Goal: Information Seeking & Learning: Understand process/instructions

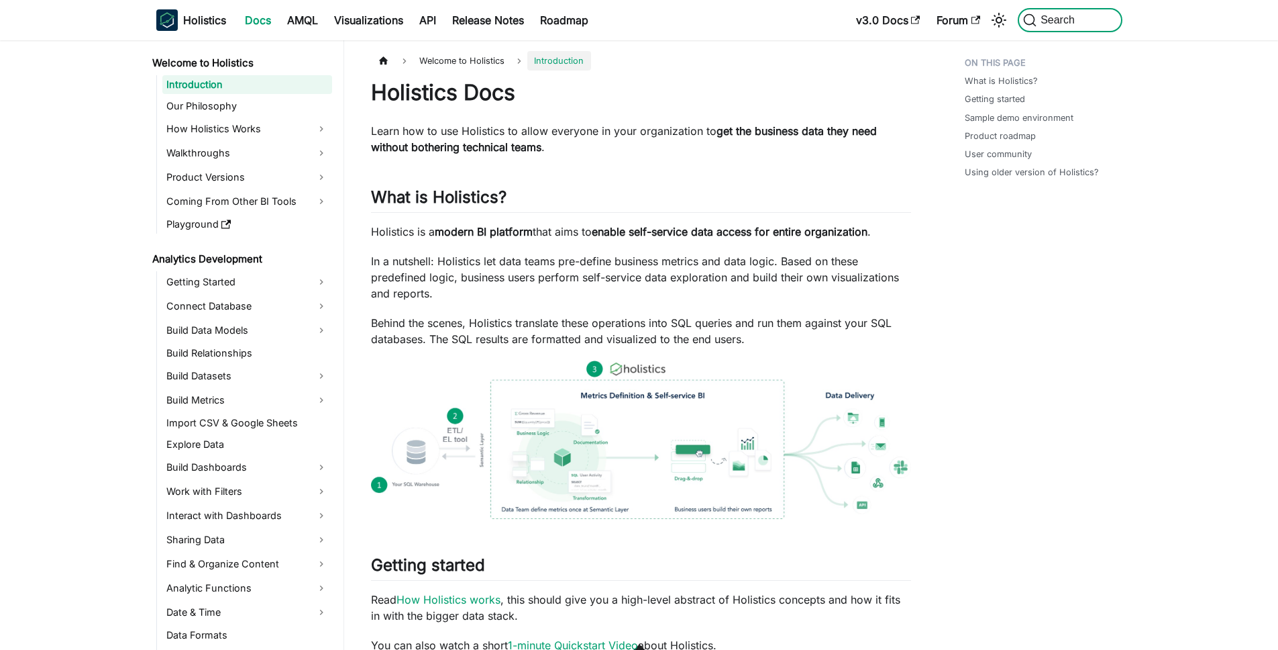
click at [1092, 15] on button "Search" at bounding box center [1070, 20] width 104 height 24
click at [1066, 26] on span "Search" at bounding box center [1053, 19] width 60 height 13
click at [1034, 19] on icon "Search (Command+K)" at bounding box center [1030, 20] width 11 height 11
click at [1039, 15] on span "Search" at bounding box center [1060, 20] width 46 height 12
click at [1081, 21] on button "Search" at bounding box center [1070, 20] width 104 height 24
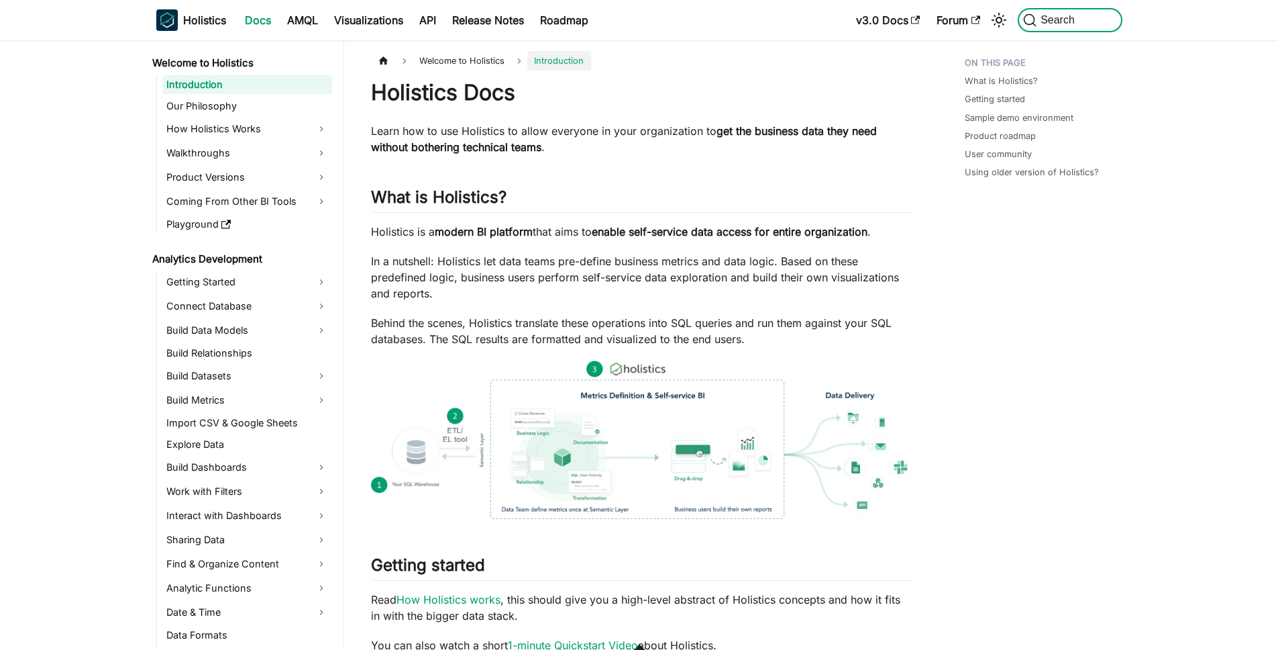
click at [1060, 10] on button "Search" at bounding box center [1070, 20] width 104 height 24
click at [1059, 13] on span "Search" at bounding box center [1053, 19] width 60 height 13
click at [1025, 19] on icon "Search (Command+K)" at bounding box center [1029, 19] width 13 height 13
drag, startPoint x: 1028, startPoint y: 19, endPoint x: 1055, endPoint y: 19, distance: 26.8
click at [1042, 21] on span "Search" at bounding box center [1053, 19] width 60 height 13
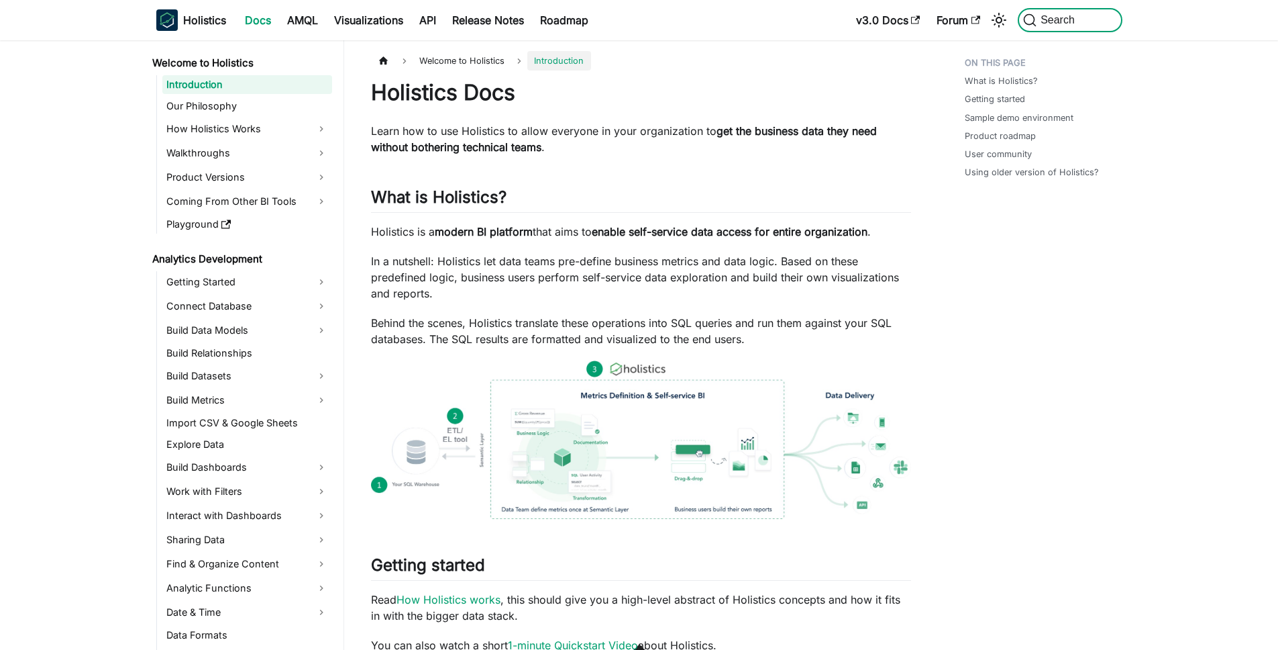
drag, startPoint x: 1055, startPoint y: 19, endPoint x: 1079, endPoint y: 18, distance: 24.2
click at [1069, 19] on span "Search" at bounding box center [1060, 20] width 46 height 12
drag, startPoint x: 1088, startPoint y: 17, endPoint x: 1100, endPoint y: 17, distance: 12.1
click at [1096, 18] on button "Search" at bounding box center [1070, 20] width 104 height 24
click at [1100, 17] on button "Search" at bounding box center [1070, 20] width 104 height 24
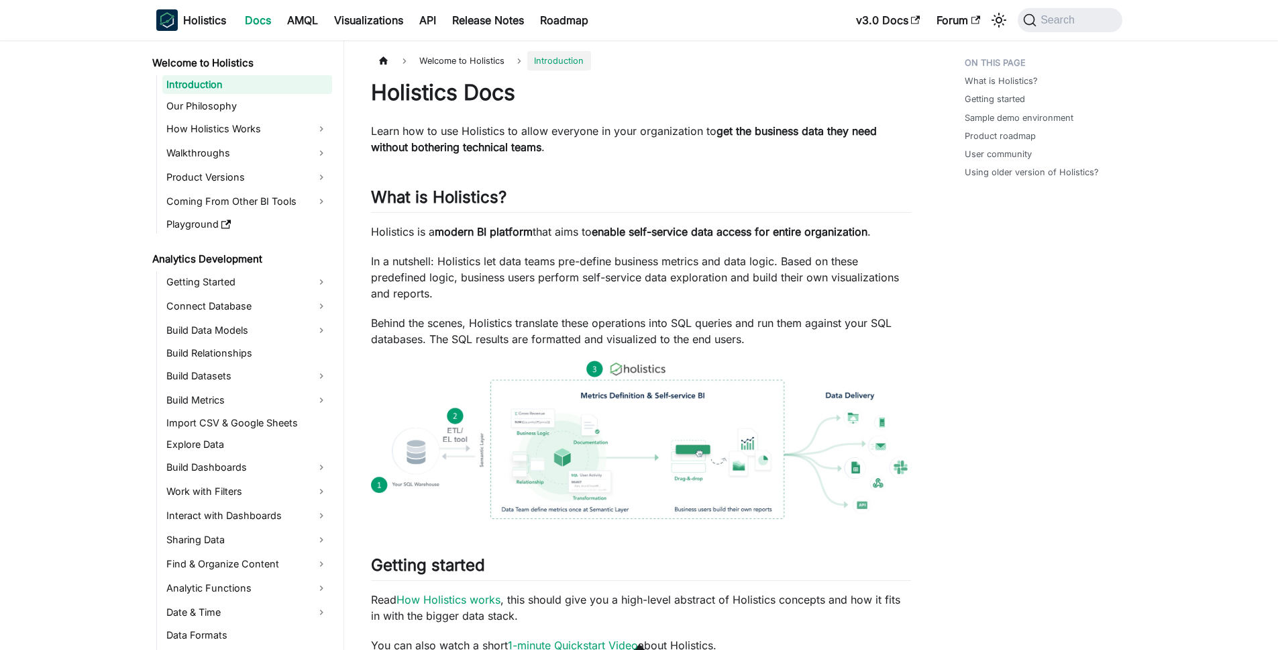
drag, startPoint x: 1183, startPoint y: 19, endPoint x: 1211, endPoint y: 50, distance: 40.8
click at [1200, 24] on nav "Holistics Docs AMQL Visualizations API Release Notes Roadmap v3.0 Docs Forum Se…" at bounding box center [639, 20] width 1278 height 40
click at [1053, 23] on span "Search" at bounding box center [1060, 20] width 46 height 12
drag, startPoint x: 1053, startPoint y: 22, endPoint x: 1106, endPoint y: 20, distance: 52.4
click at [1069, 23] on span "Search" at bounding box center [1060, 20] width 46 height 12
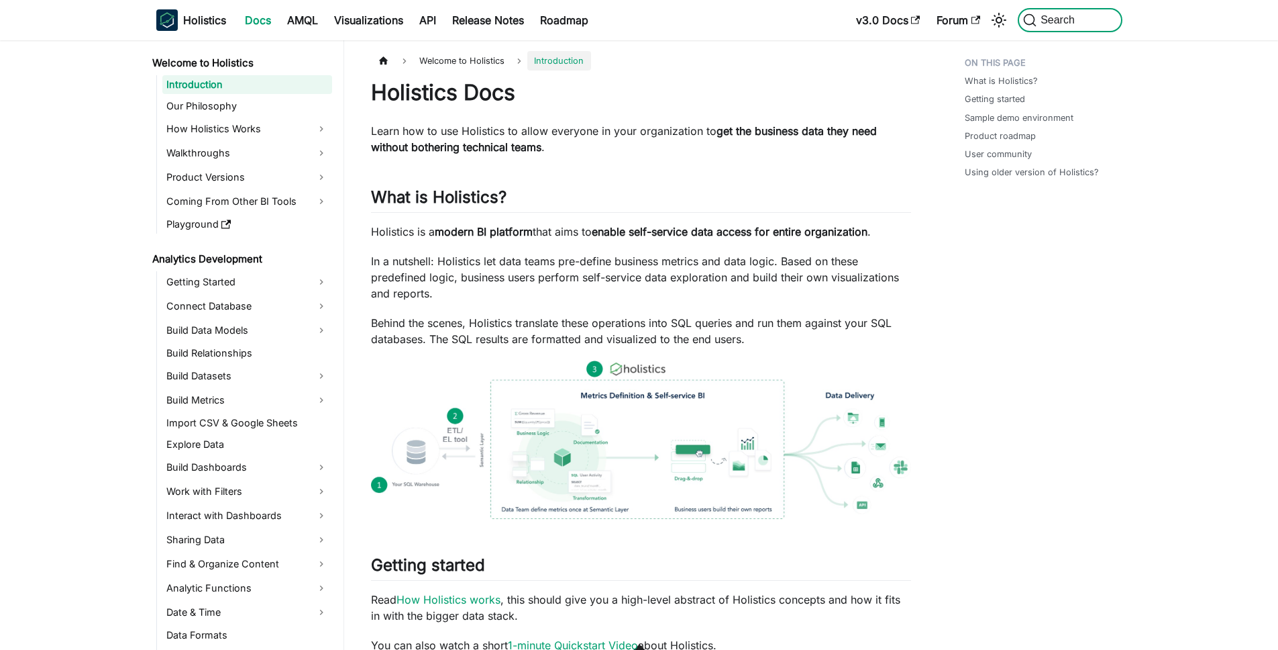
click at [1039, 21] on span "Search" at bounding box center [1060, 20] width 46 height 12
click at [1073, 21] on span "Search" at bounding box center [1060, 20] width 46 height 12
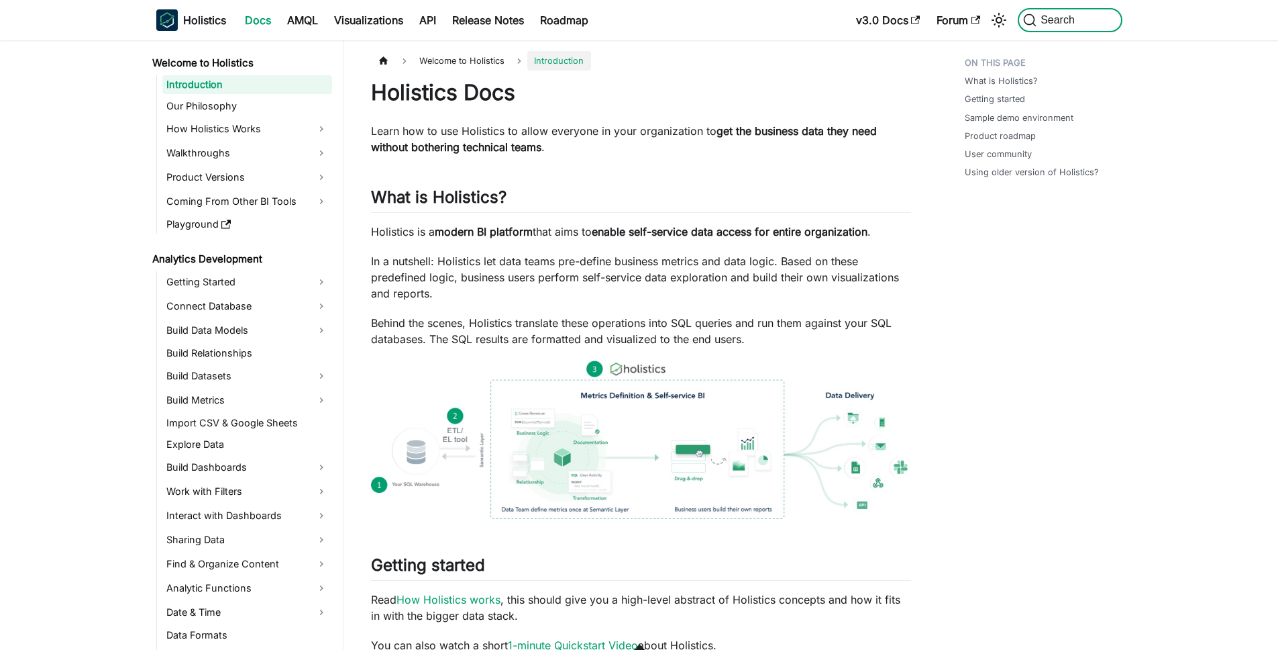
click at [1073, 21] on span "Search" at bounding box center [1060, 20] width 46 height 12
click at [1069, 1] on nav "Holistics Docs AMQL Visualizations API Release Notes Roadmap v3.0 Docs Forum Se…" at bounding box center [639, 20] width 1278 height 40
click at [194, 224] on link "Playground" at bounding box center [247, 224] width 170 height 19
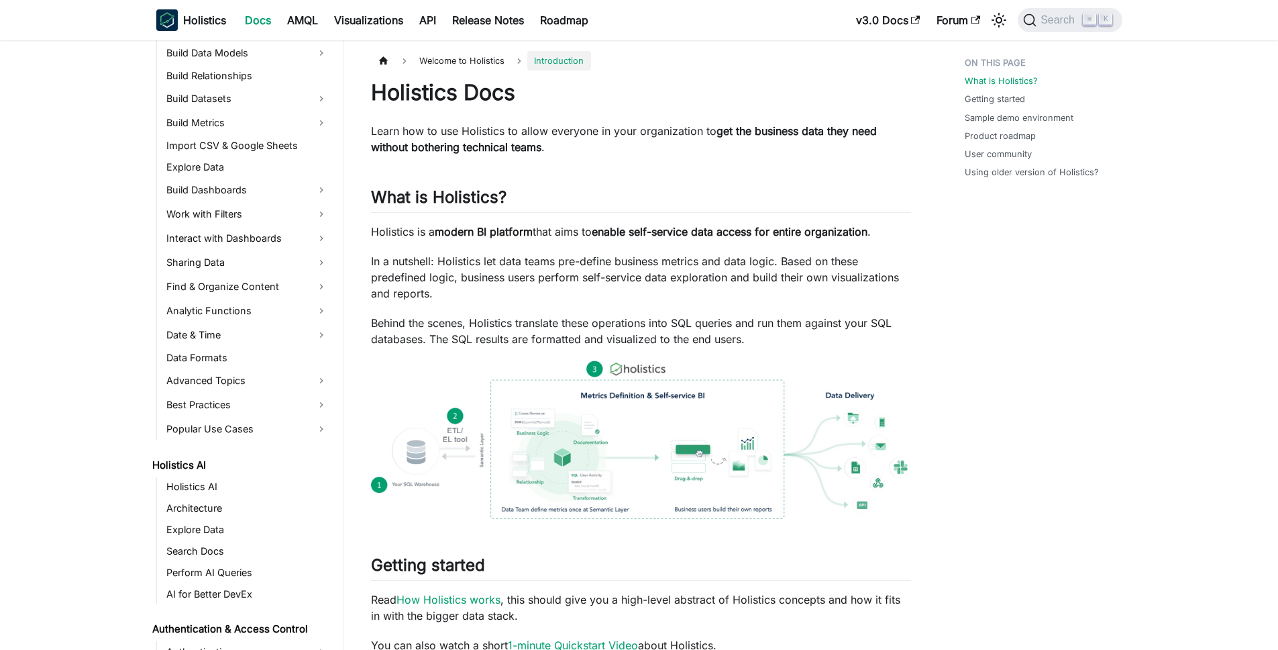
scroll to position [283, 0]
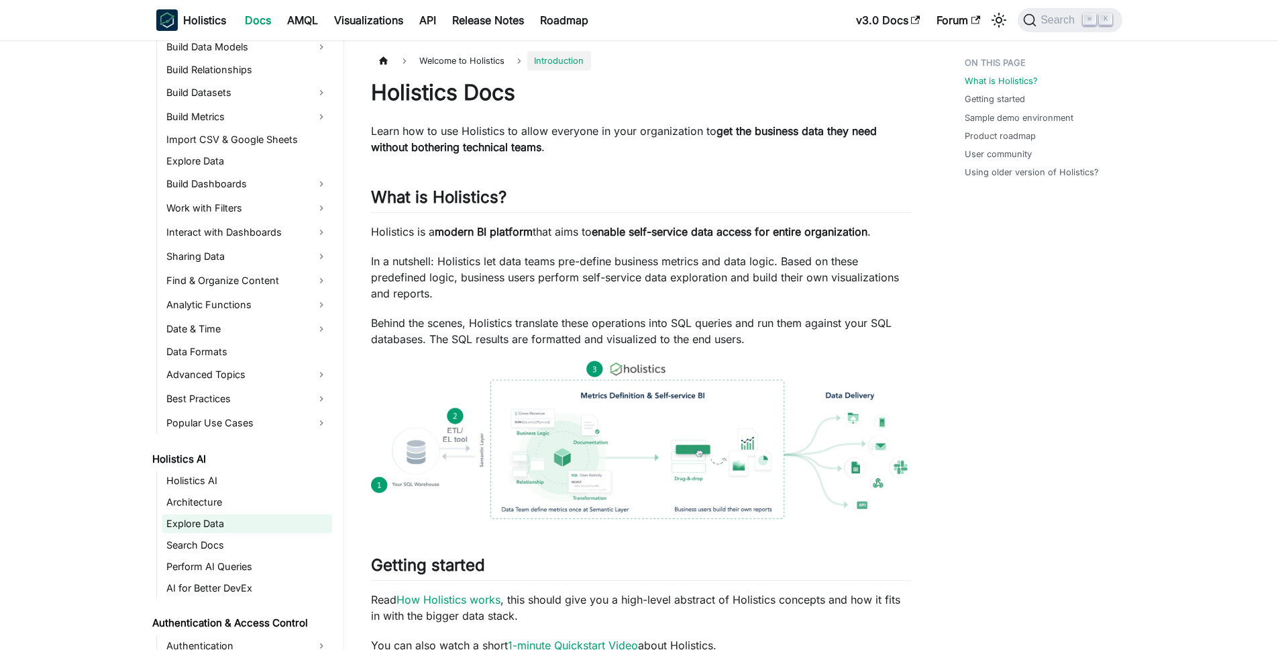
click at [192, 517] on link "Explore Data" at bounding box center [247, 523] width 170 height 19
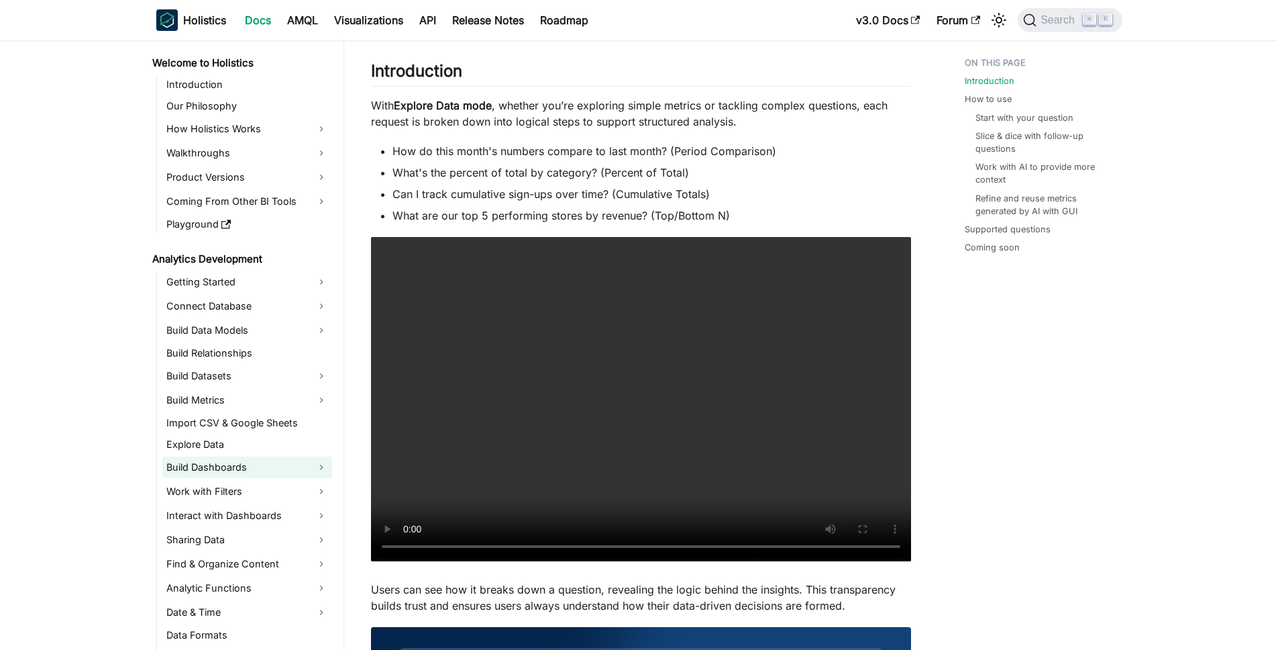
scroll to position [68, 0]
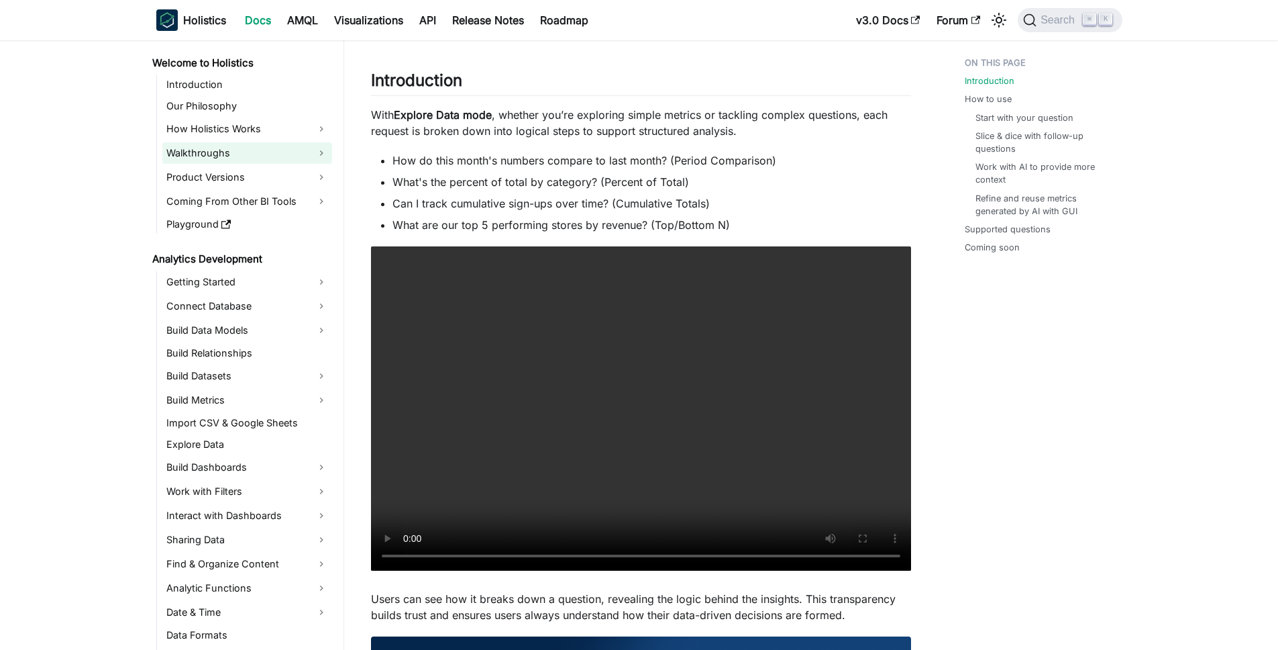
click at [260, 158] on link "Walkthroughs" at bounding box center [247, 152] width 170 height 21
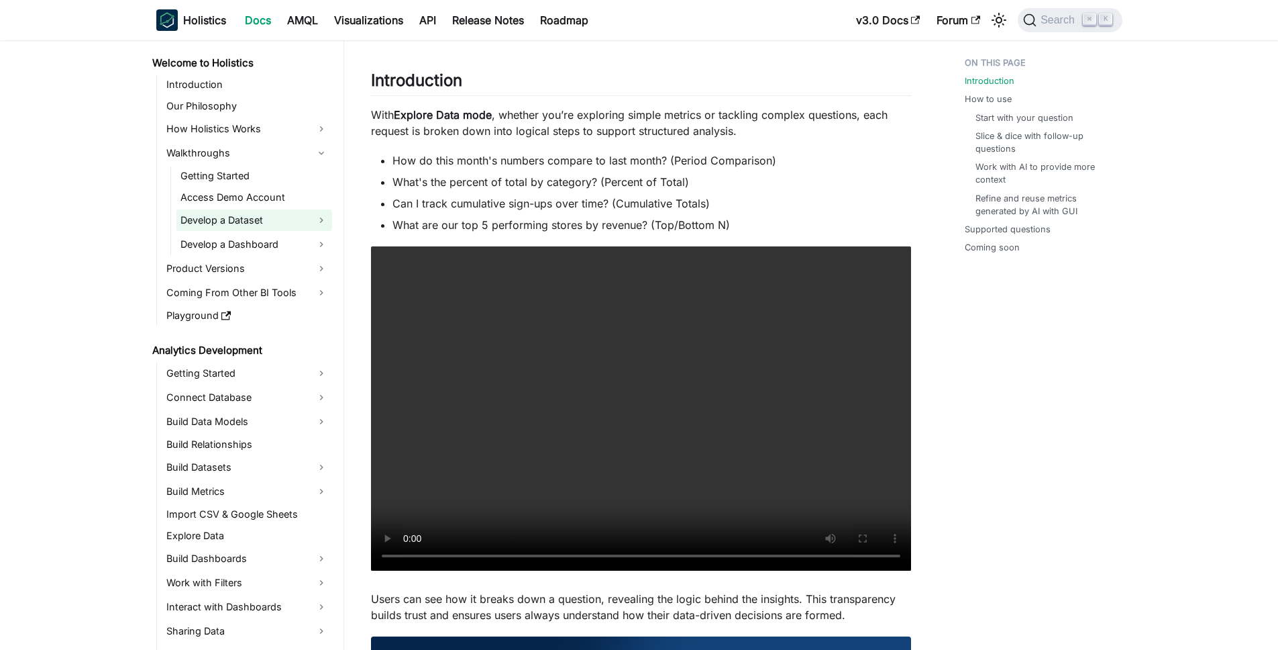
click at [255, 217] on link "Develop a Dataset" at bounding box center [254, 219] width 156 height 21
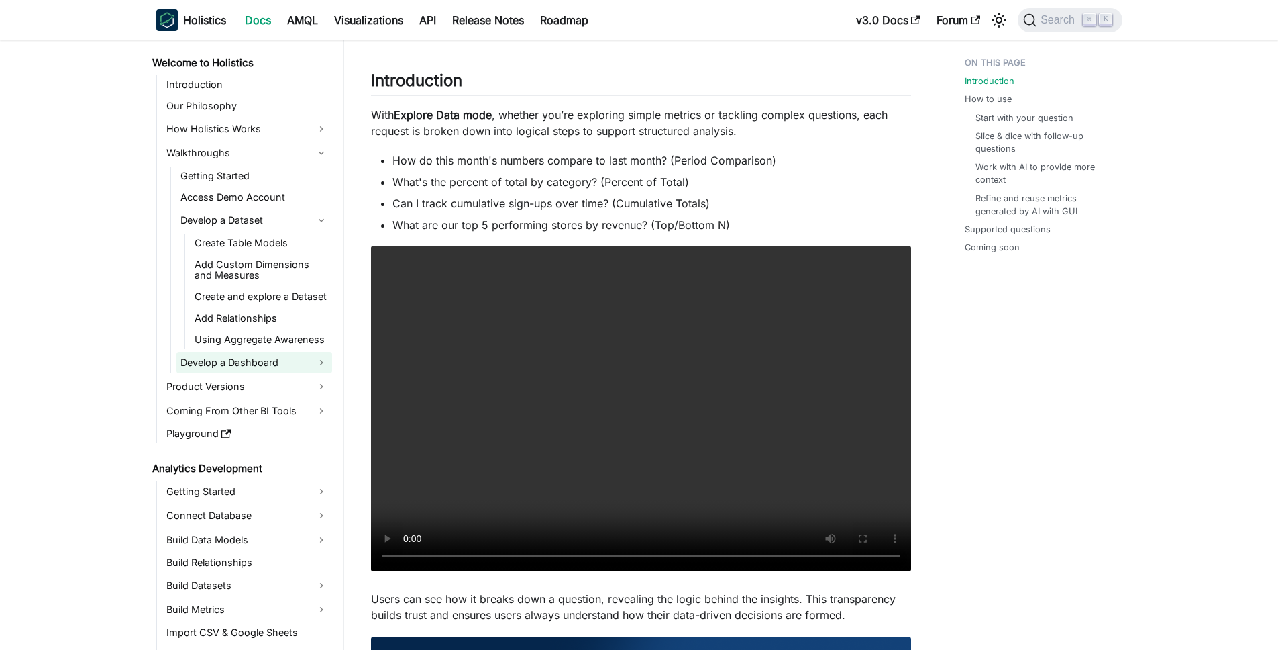
click at [238, 362] on link "Develop a Dashboard" at bounding box center [254, 362] width 156 height 21
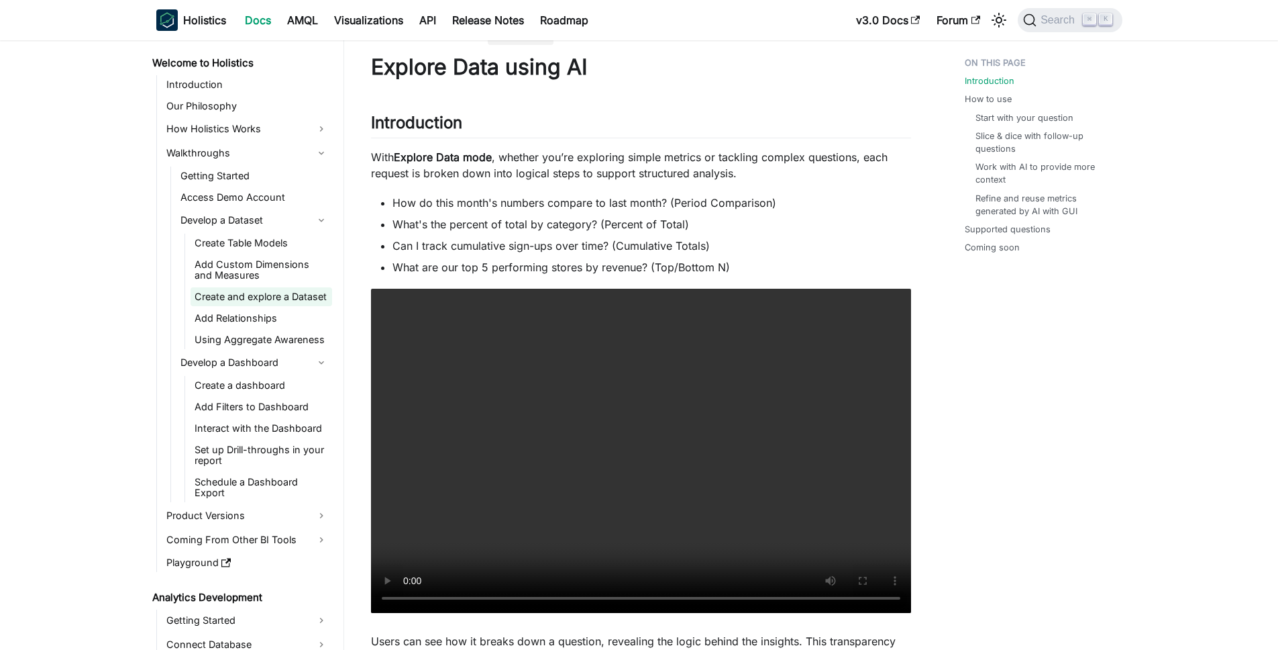
scroll to position [26, 0]
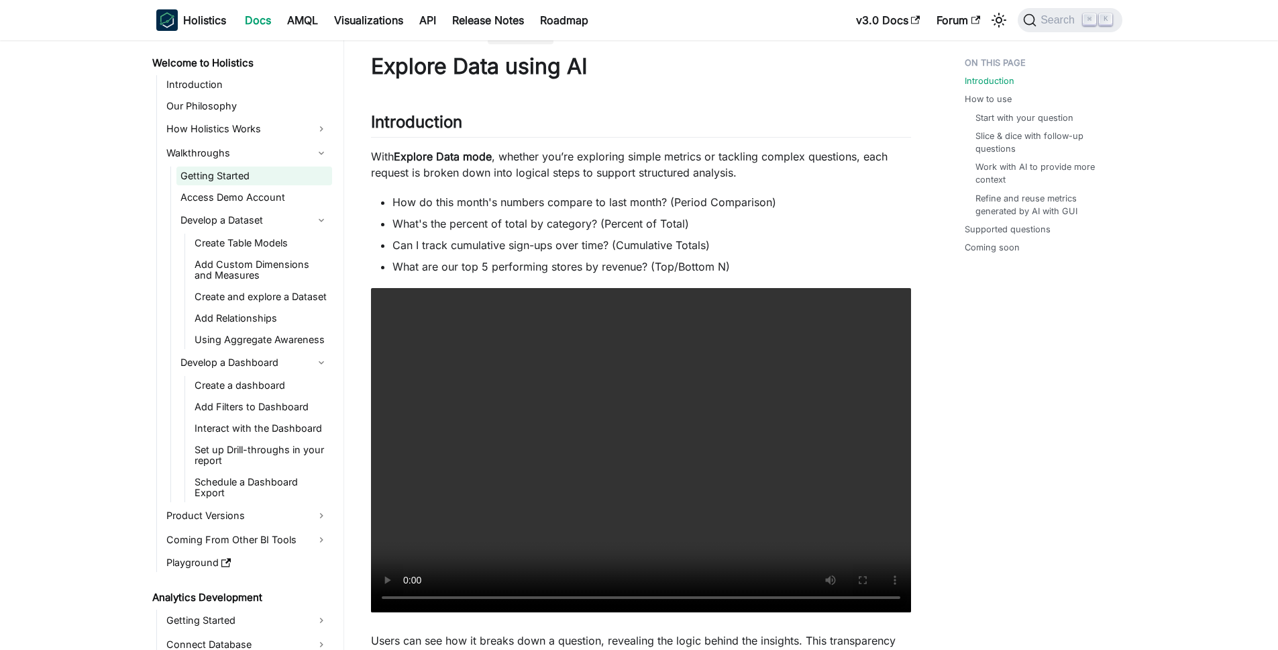
click at [248, 174] on link "Getting Started" at bounding box center [254, 175] width 156 height 19
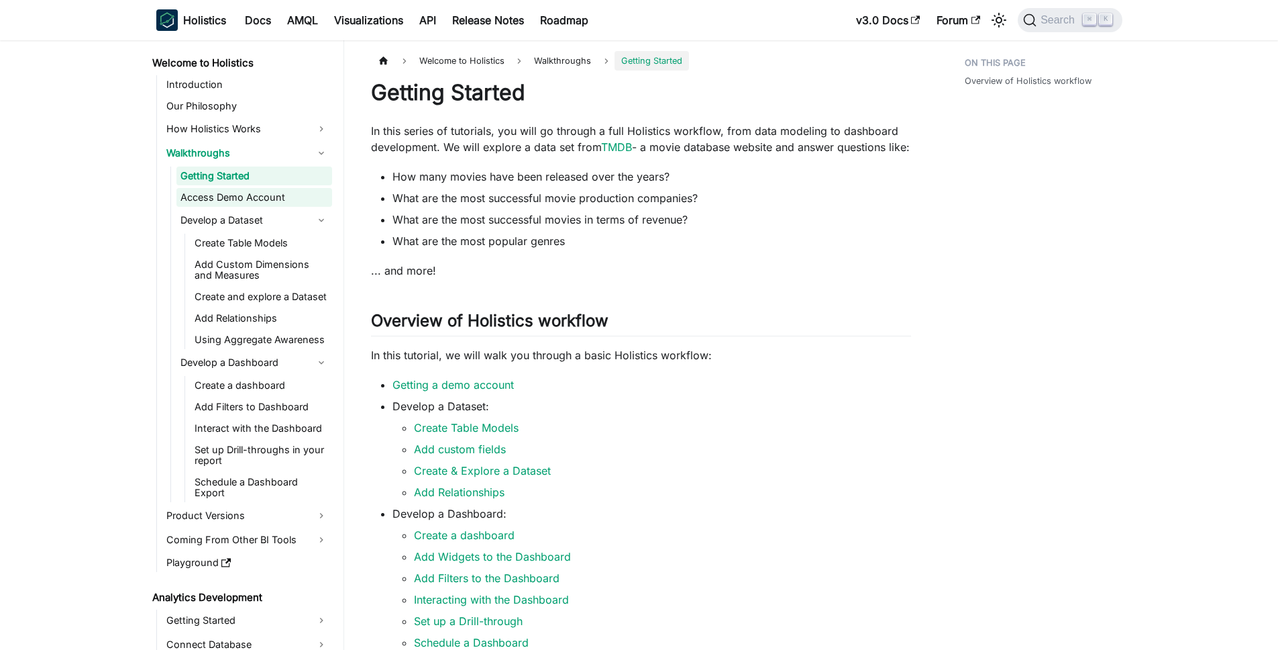
click at [241, 193] on link "Access Demo Account" at bounding box center [254, 197] width 156 height 19
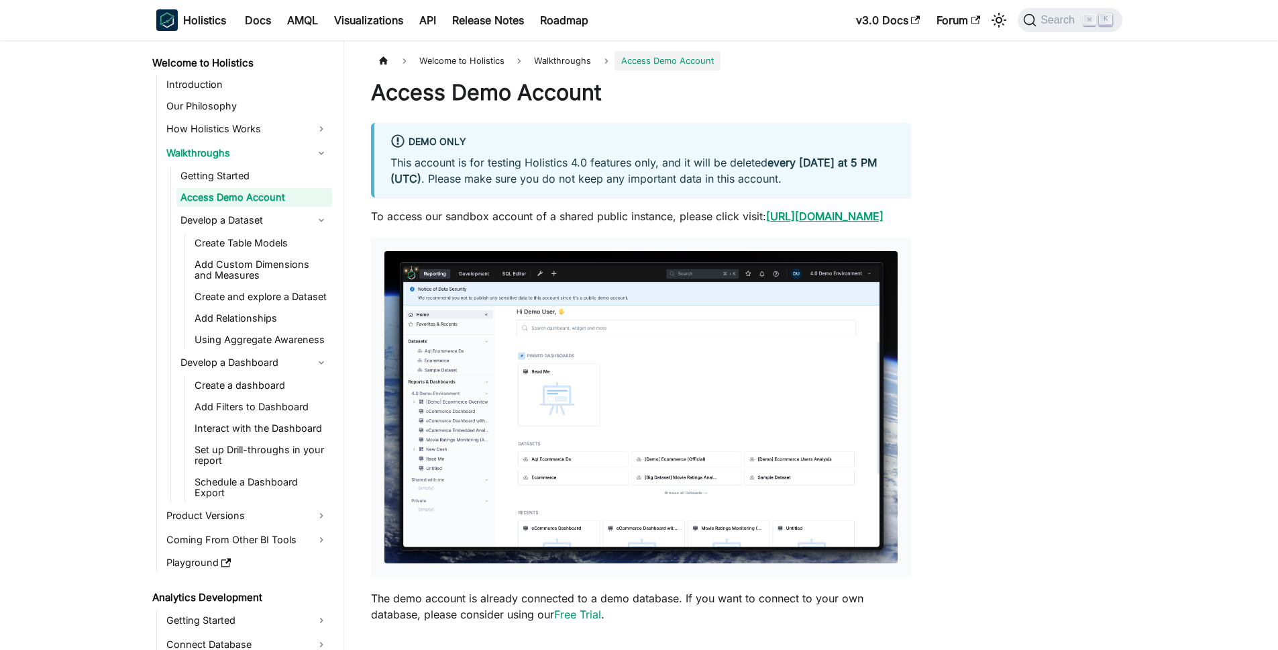
click at [766, 223] on link "[URL][DOMAIN_NAME]" at bounding box center [824, 215] width 117 height 13
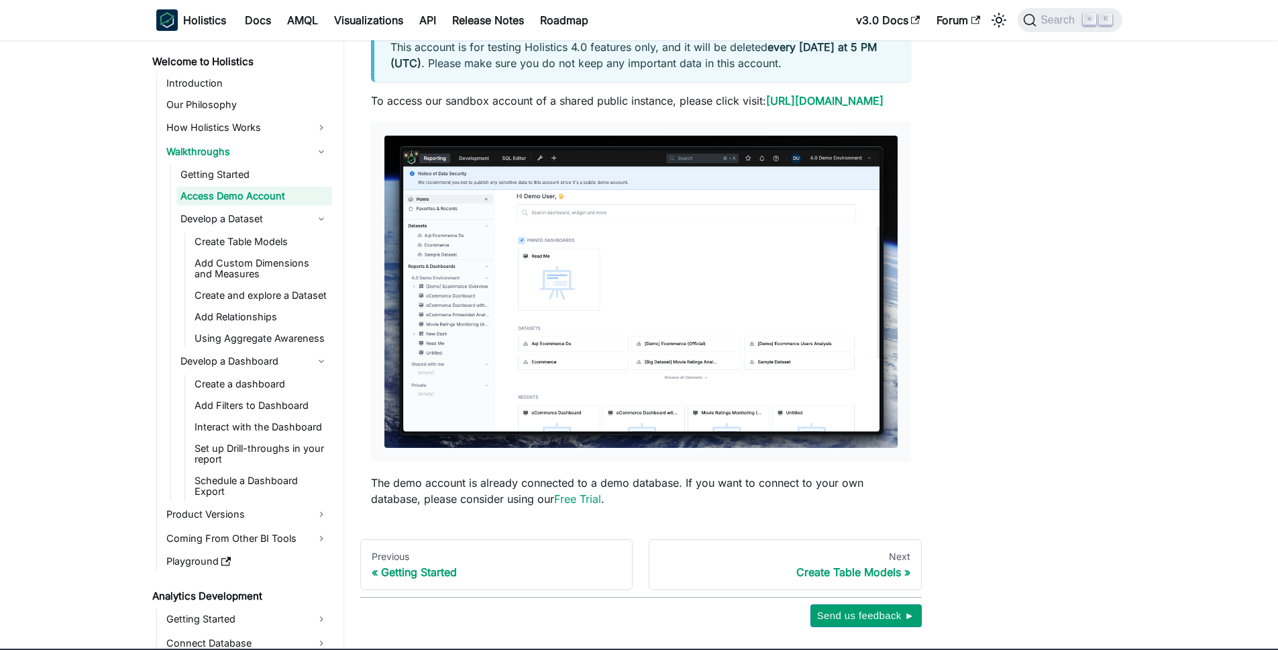
scroll to position [189, 0]
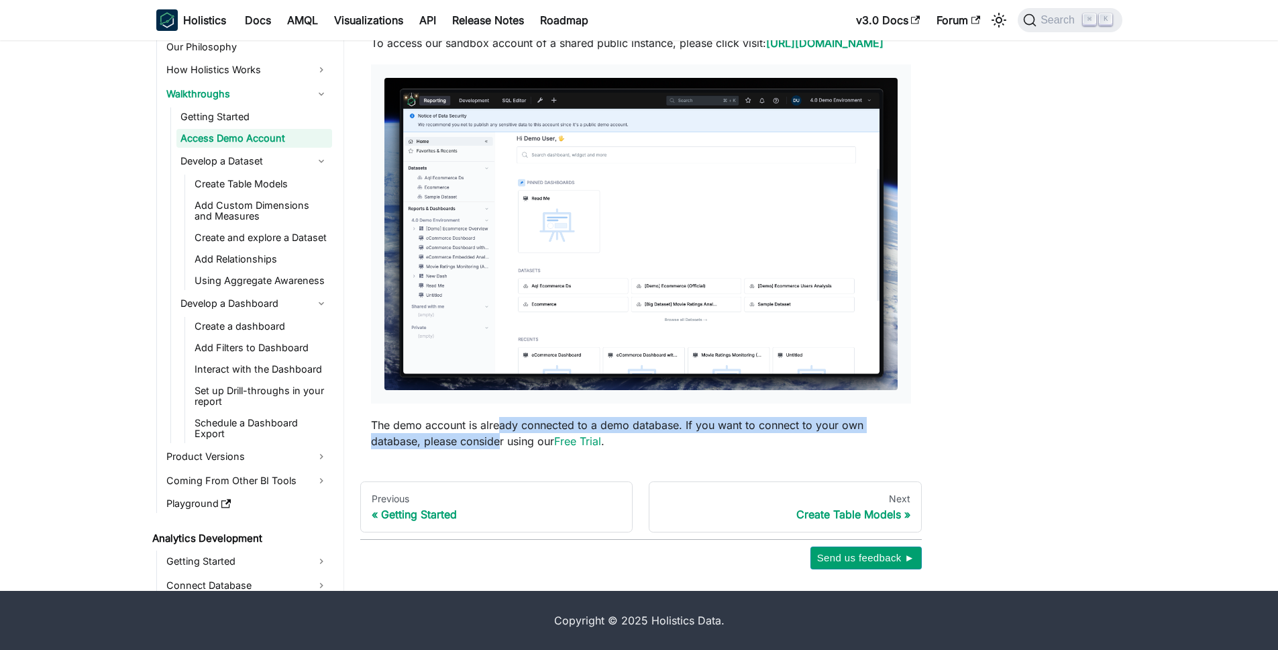
drag, startPoint x: 497, startPoint y: 423, endPoint x: 498, endPoint y: 438, distance: 14.8
click at [498, 438] on p "The demo account is already connected to a demo database. If you want to connec…" at bounding box center [641, 433] width 540 height 32
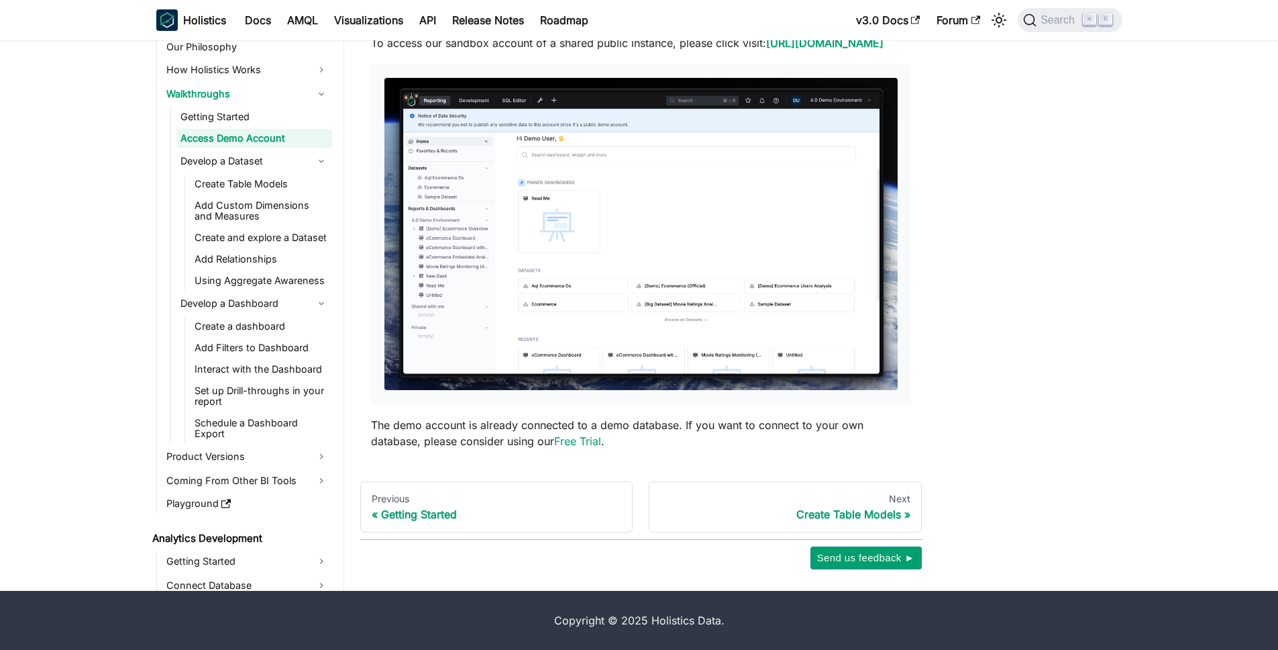
scroll to position [0, 0]
